Goal: Find specific page/section: Find specific page/section

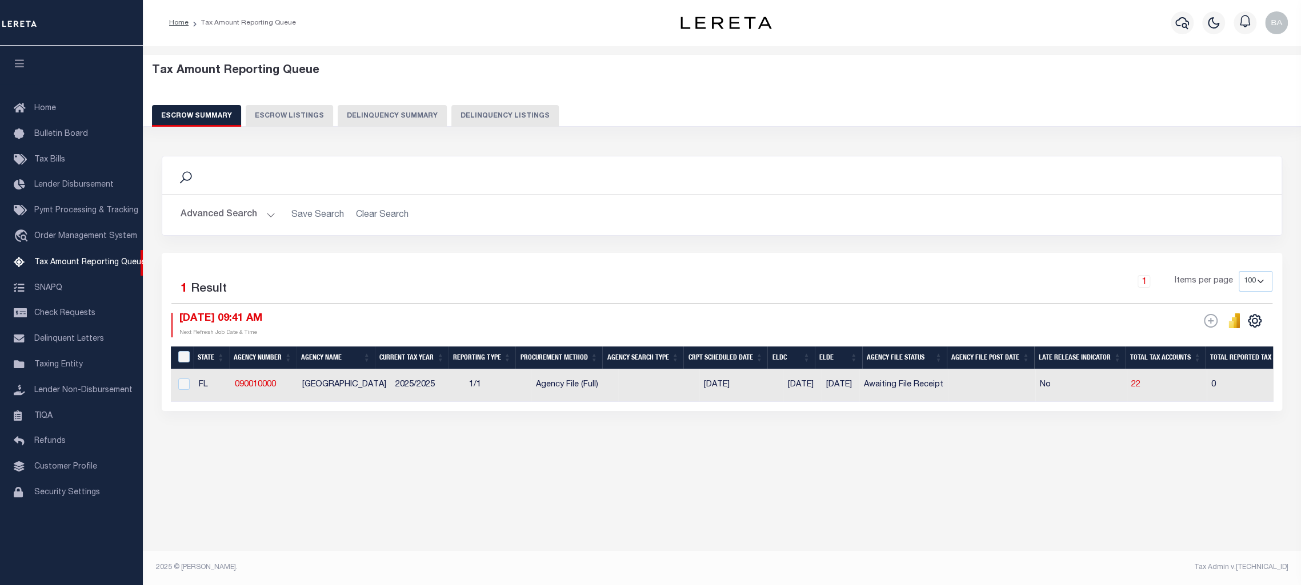
click at [471, 111] on button "Delinquency Listings" at bounding box center [504, 116] width 107 height 22
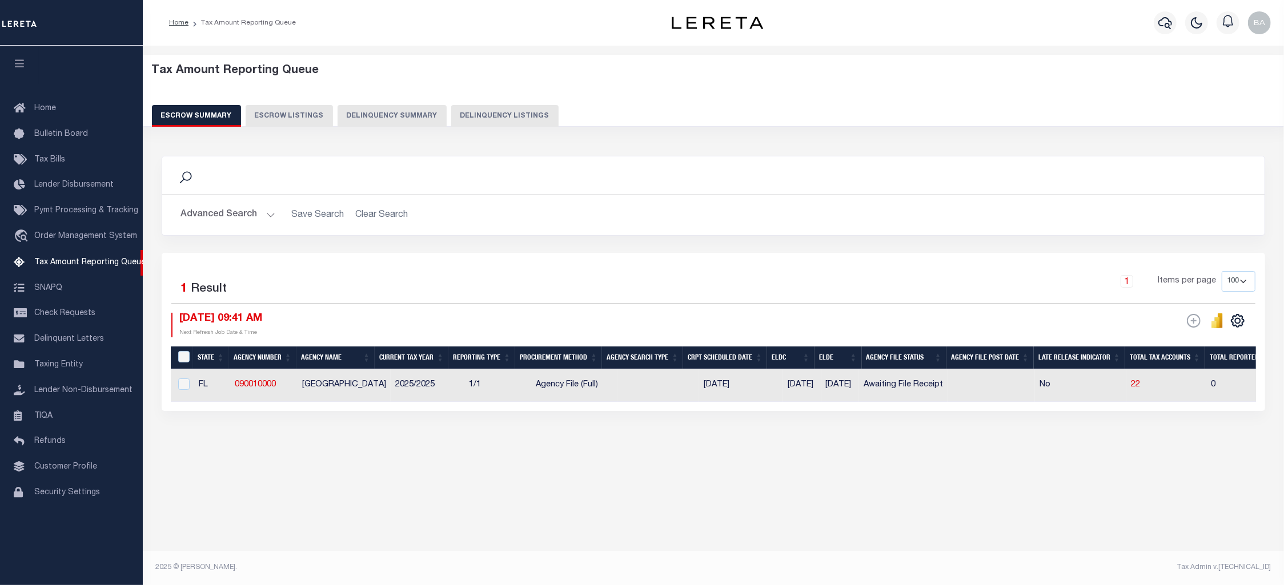
select select
select select "100"
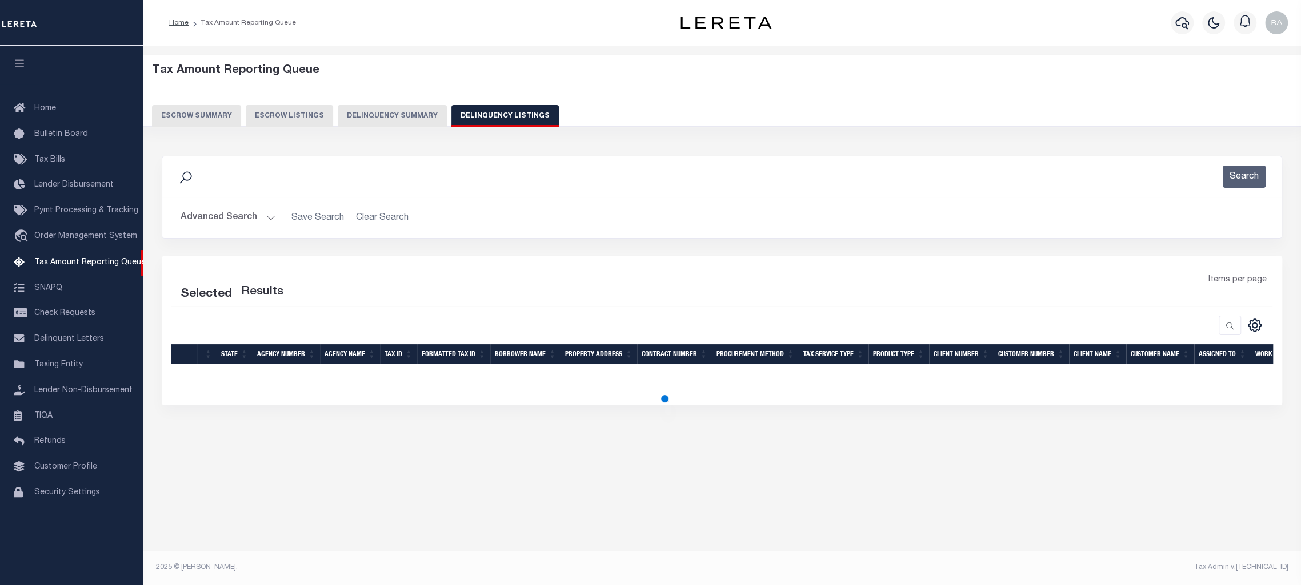
click at [201, 214] on button "Advanced Search" at bounding box center [227, 218] width 95 height 22
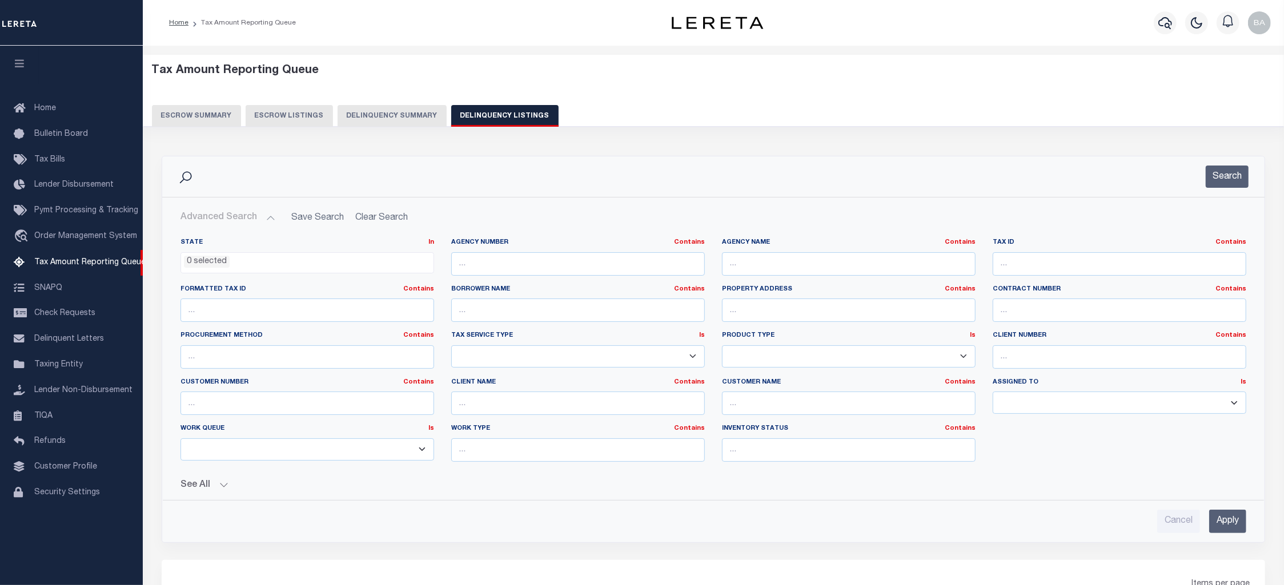
click at [283, 261] on ul "0 selected" at bounding box center [307, 260] width 252 height 15
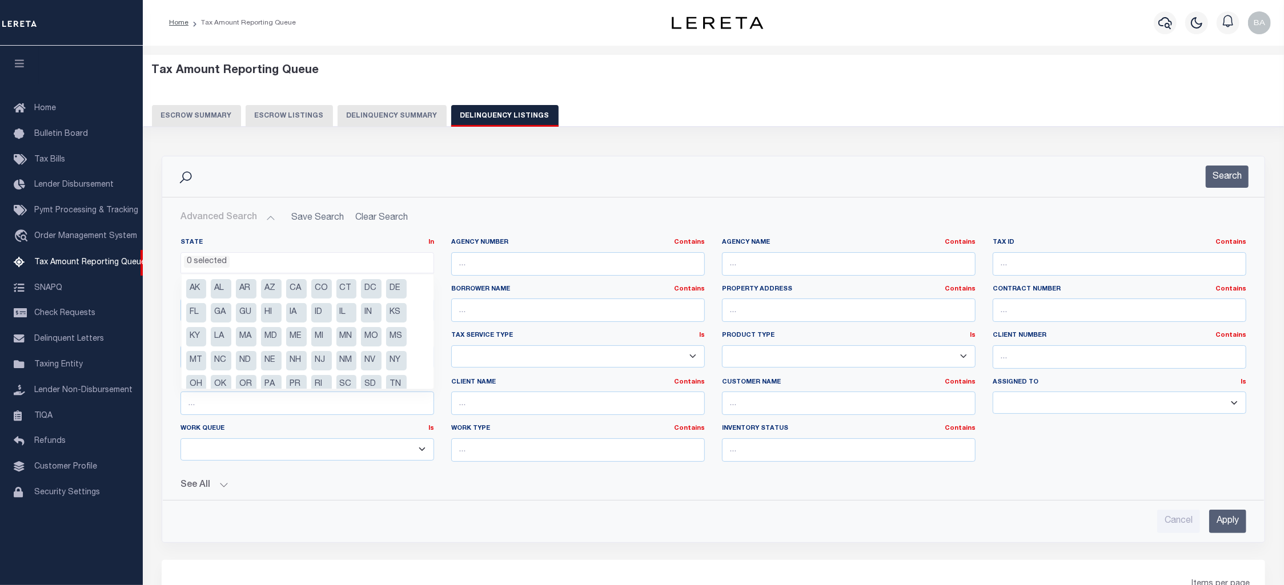
select select "100"
click at [390, 336] on li "MS" at bounding box center [396, 336] width 21 height 19
select select "MS"
click at [768, 267] on input "text" at bounding box center [849, 263] width 254 height 23
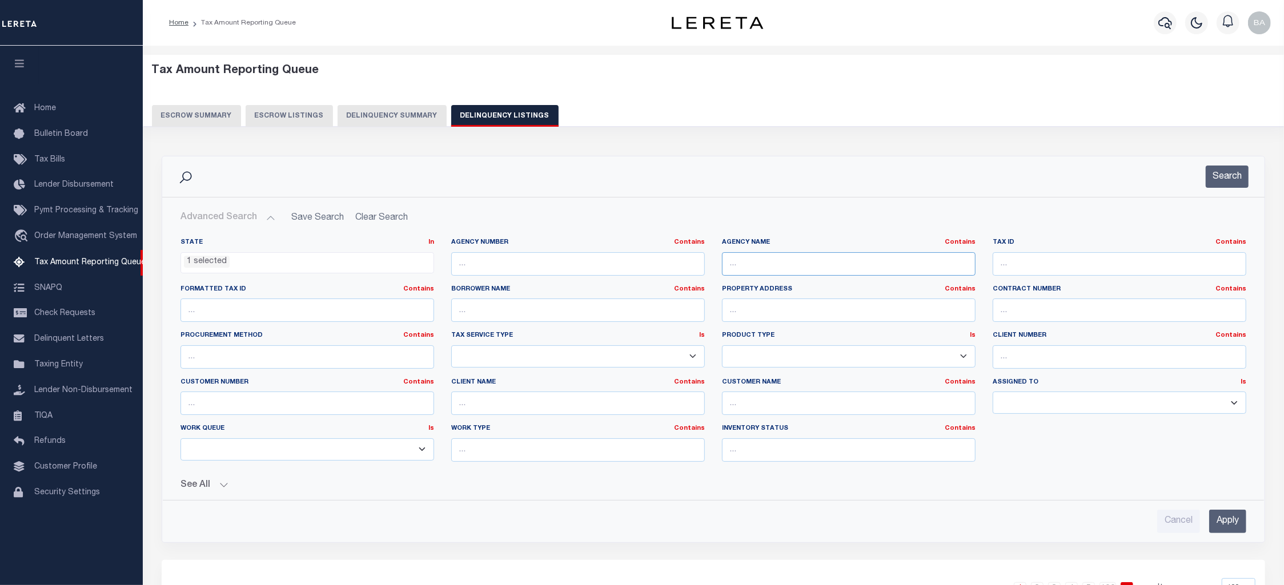
paste input "LEE COUNTY"
type input "LEE COUNTY"
click at [1239, 531] on input "Apply" at bounding box center [1227, 521] width 37 height 23
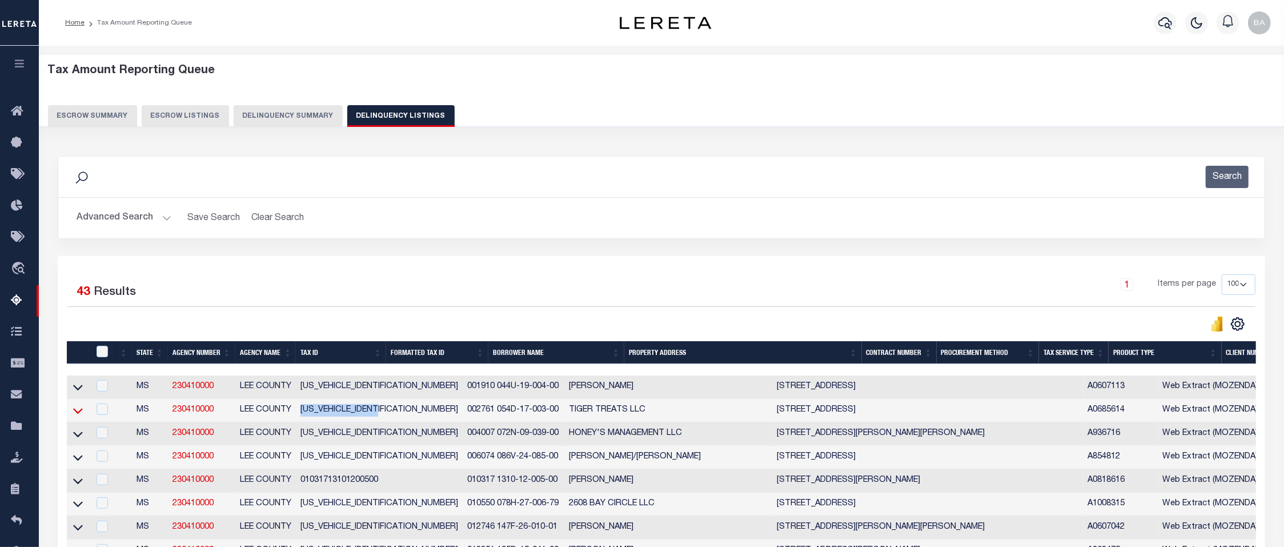
click at [80, 415] on icon at bounding box center [78, 410] width 10 height 12
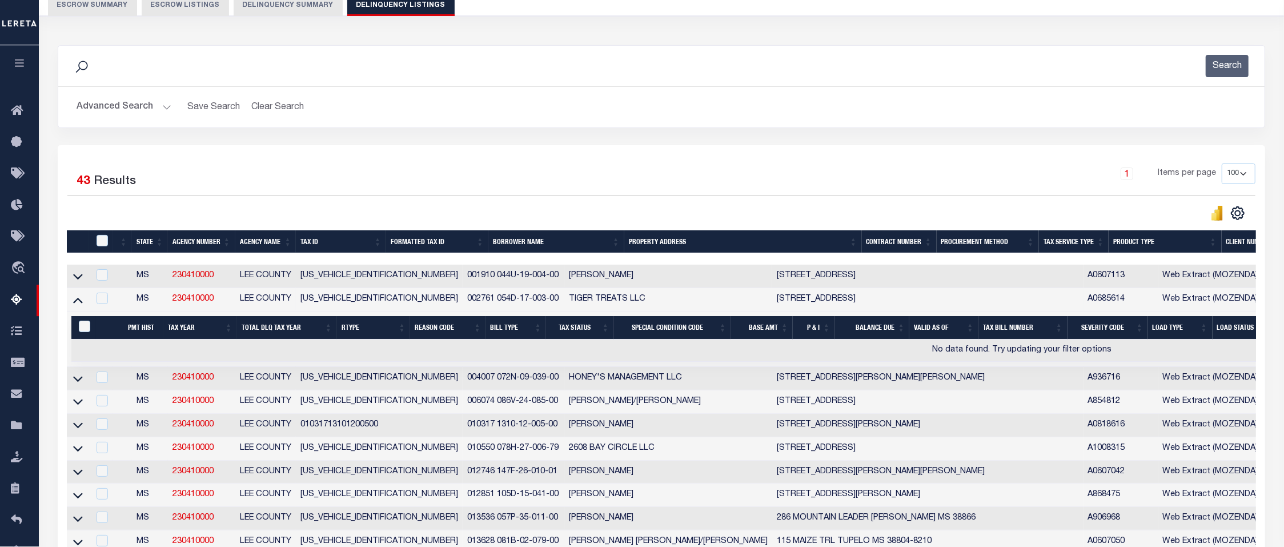
scroll to position [0, 0]
